Goal: Check status: Check status

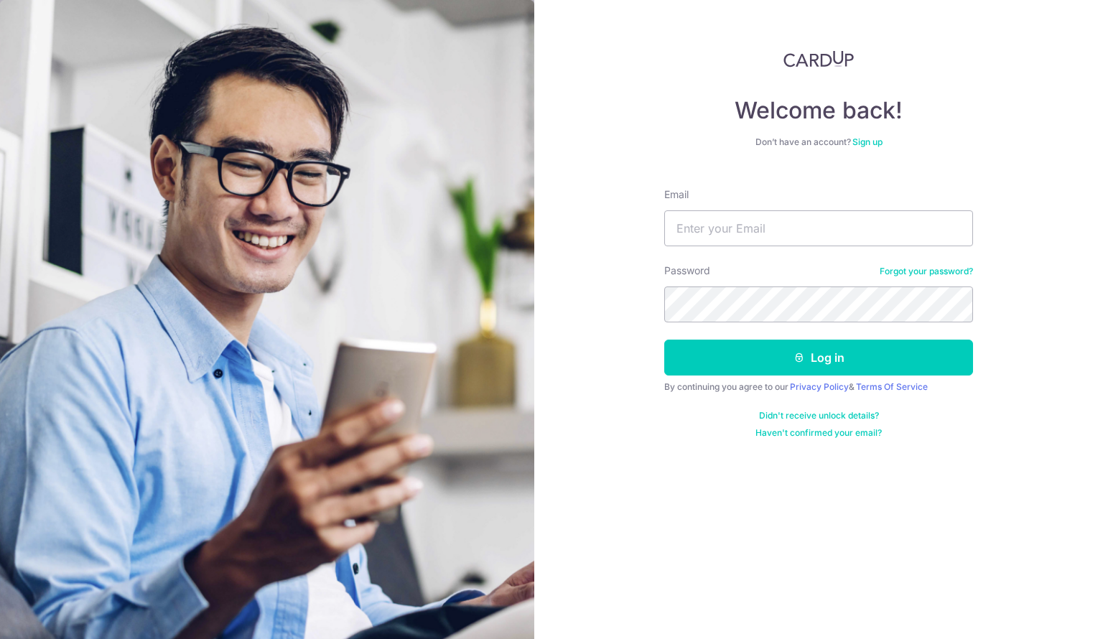
type input "[EMAIL_ADDRESS][DOMAIN_NAME]"
click at [664, 340] on button "Log in" at bounding box center [818, 358] width 309 height 36
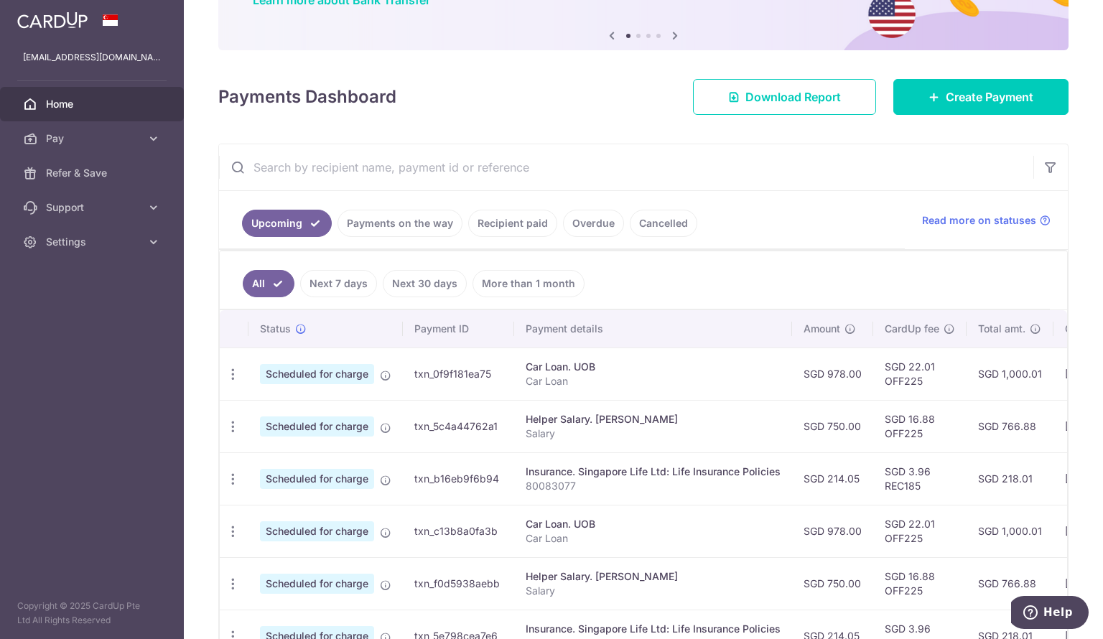
scroll to position [132, 0]
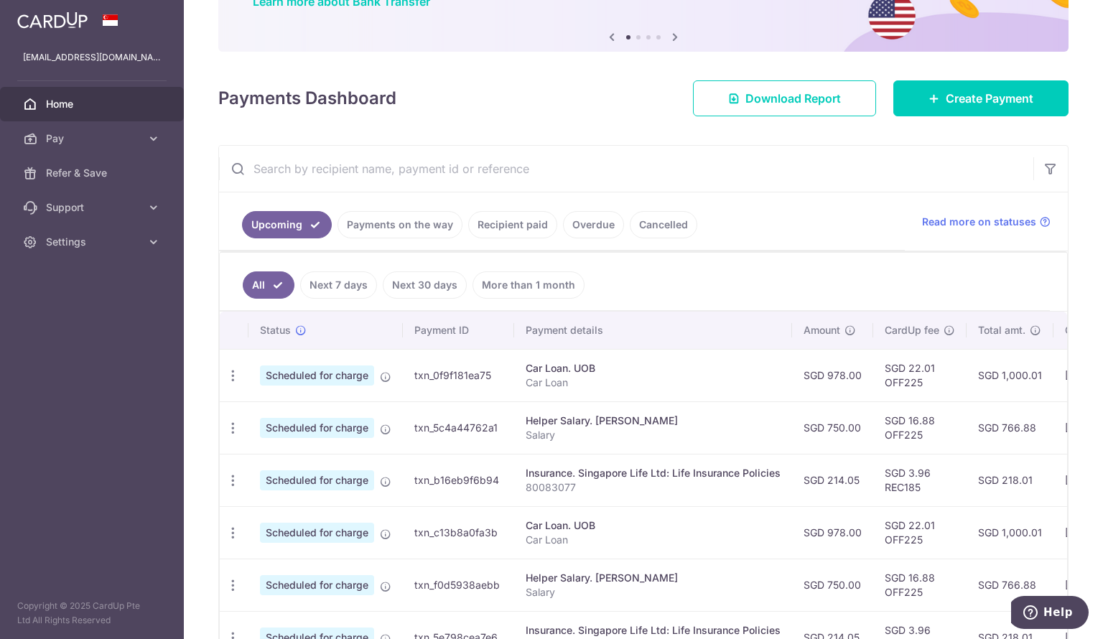
click at [907, 368] on td "SGD 22.01 OFF225" at bounding box center [919, 375] width 93 height 52
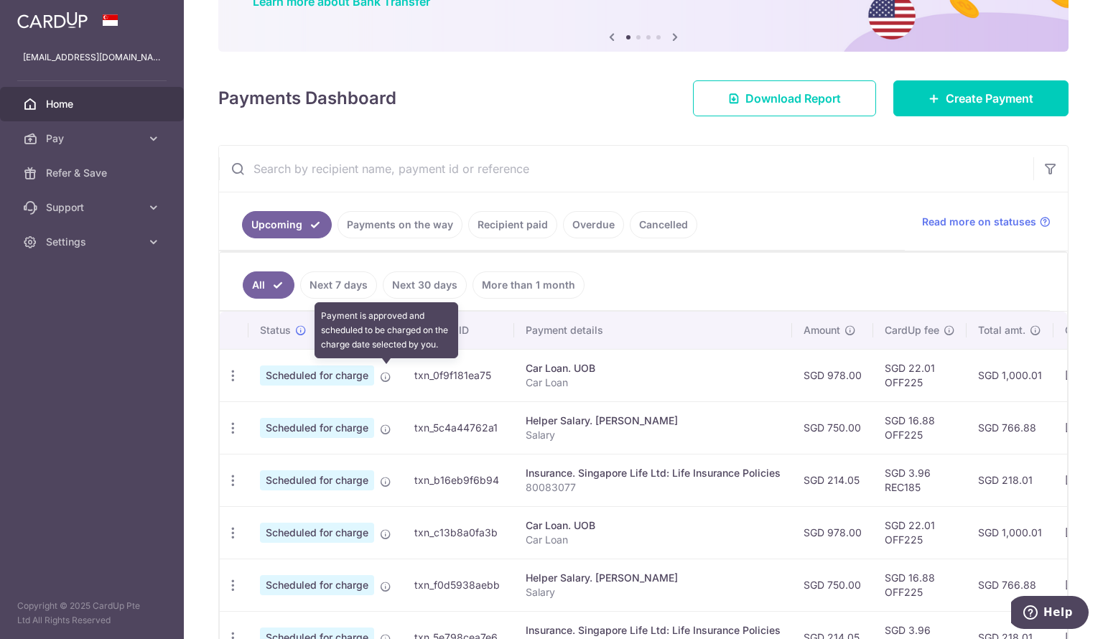
click at [382, 376] on icon at bounding box center [385, 376] width 11 height 11
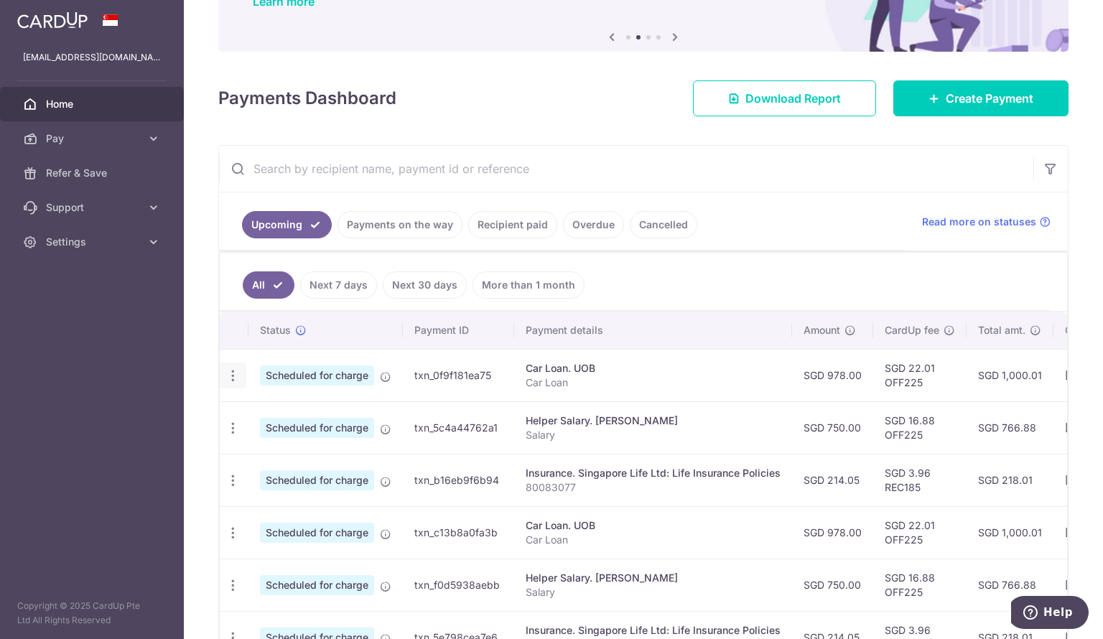
click at [235, 371] on icon "button" at bounding box center [232, 375] width 15 height 15
click at [466, 374] on td "txn_0f9f181ea75" at bounding box center [458, 375] width 111 height 52
click at [414, 230] on link "Payments on the way" at bounding box center [399, 224] width 125 height 27
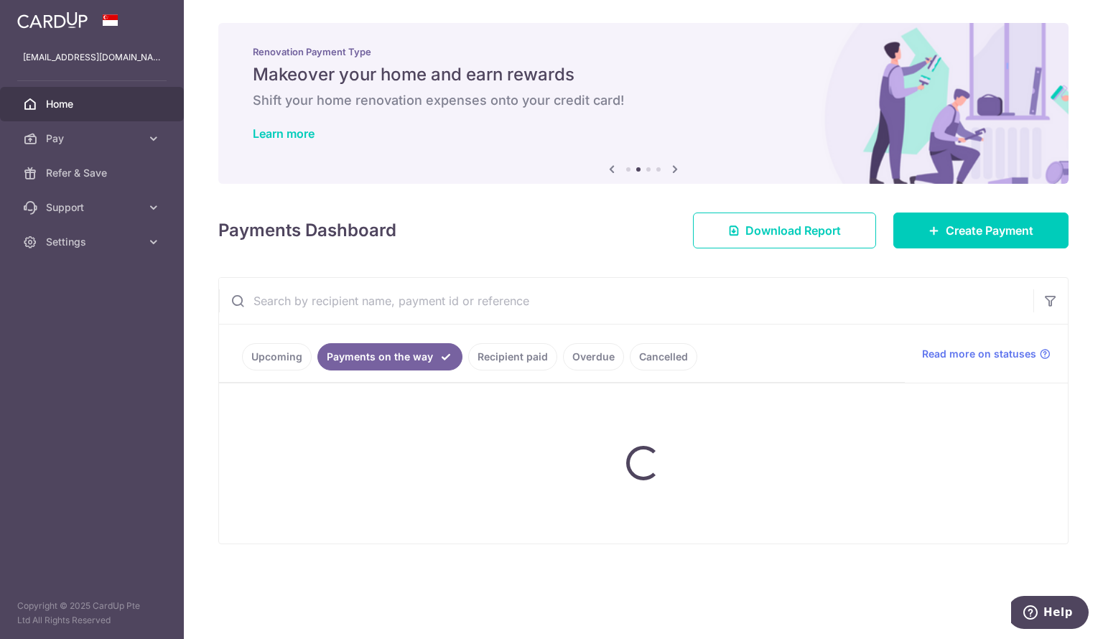
scroll to position [0, 0]
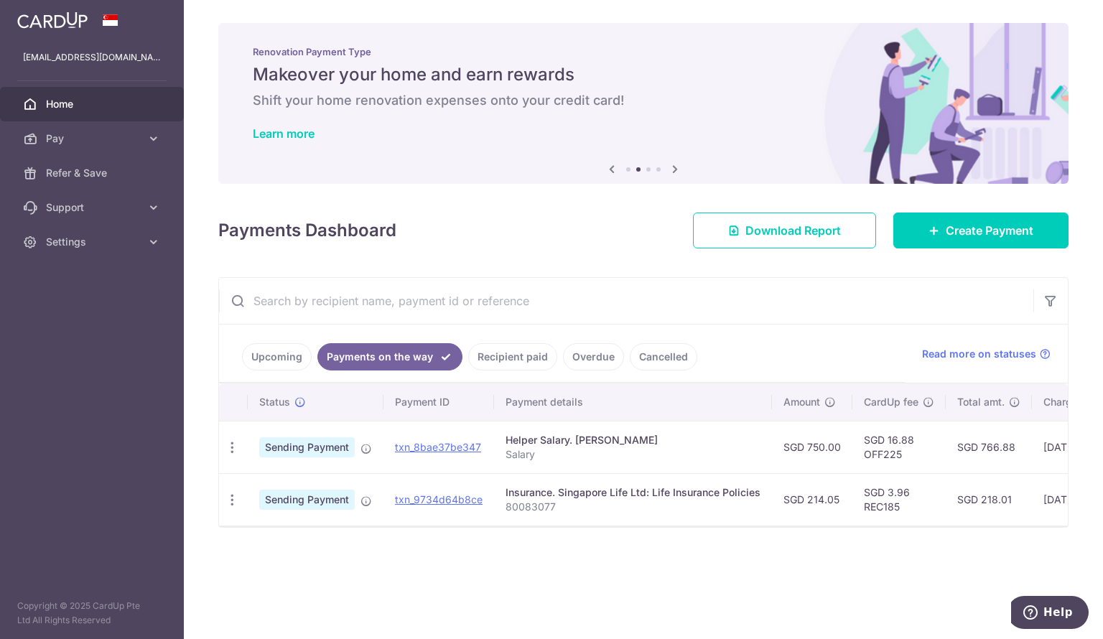
click at [280, 368] on link "Upcoming" at bounding box center [277, 356] width 70 height 27
